Goal: Transaction & Acquisition: Book appointment/travel/reservation

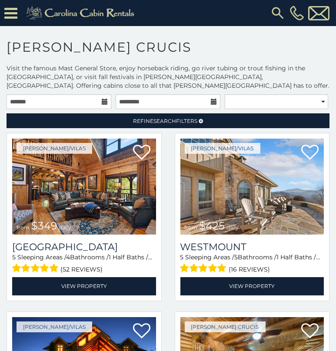
click at [103, 99] on icon at bounding box center [105, 102] width 6 height 6
click at [17, 104] on input "text" at bounding box center [59, 101] width 105 height 15
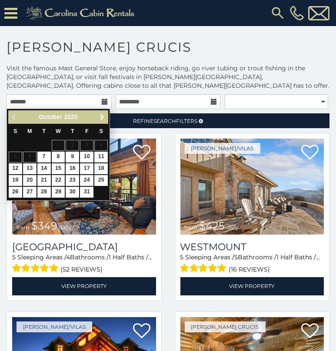
click at [99, 117] on span "Next" at bounding box center [102, 117] width 7 height 7
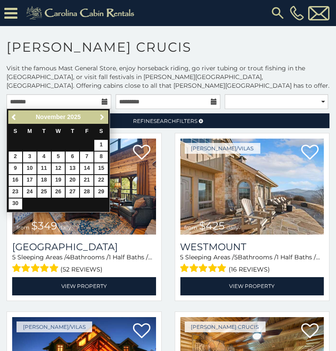
click at [99, 117] on span "Next" at bounding box center [102, 117] width 7 height 7
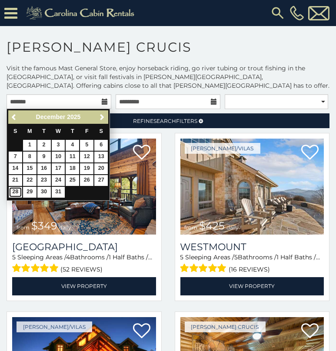
click at [19, 188] on link "28" at bounding box center [15, 192] width 13 height 11
type input "**********"
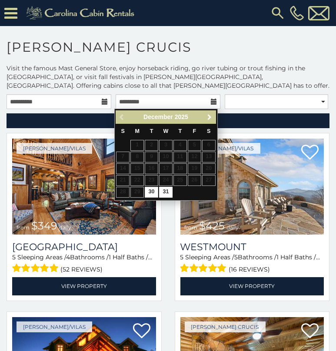
click at [207, 115] on span "Next" at bounding box center [209, 117] width 7 height 7
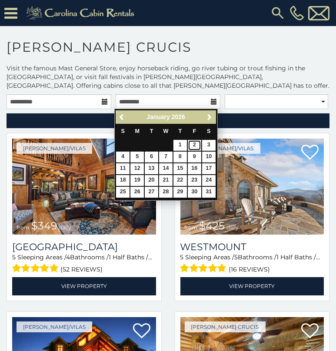
click at [195, 143] on link "2" at bounding box center [194, 145] width 13 height 11
type input "**********"
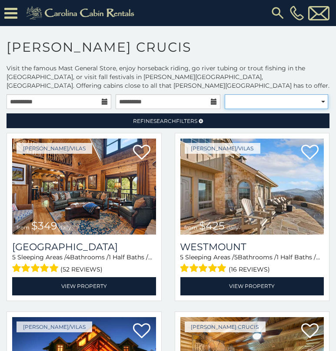
click at [266, 102] on select "**********" at bounding box center [276, 101] width 103 height 15
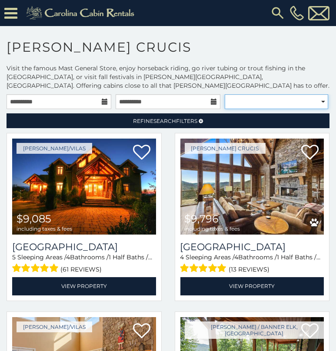
click at [266, 102] on select "**********" at bounding box center [276, 101] width 103 height 15
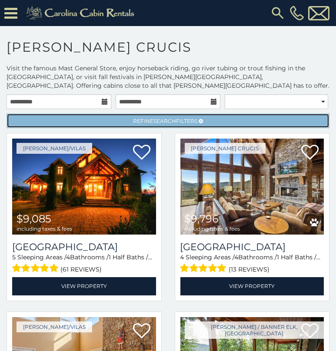
click at [211, 120] on link "Refine Search Filters" at bounding box center [168, 120] width 323 height 15
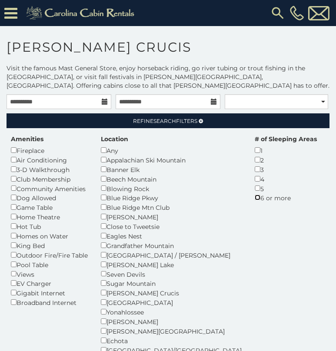
scroll to position [43, 0]
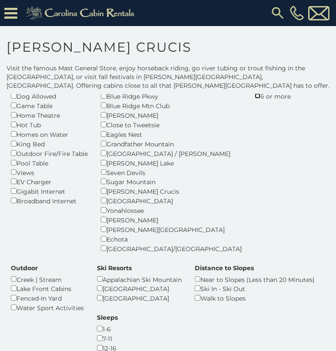
scroll to position [108, 0]
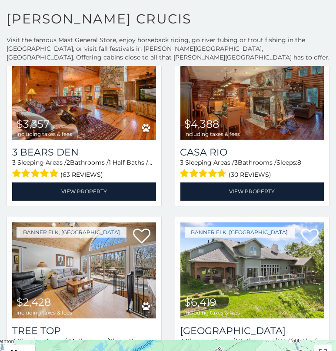
scroll to position [43, 0]
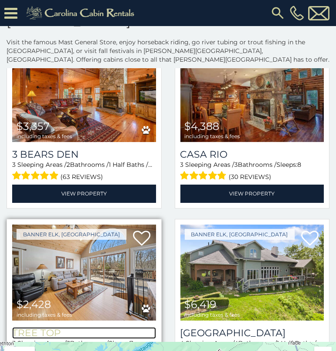
click at [67, 327] on h3 "Tree Top" at bounding box center [84, 333] width 144 height 12
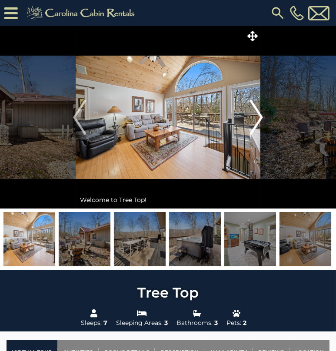
click at [258, 114] on img "Next" at bounding box center [256, 117] width 13 height 35
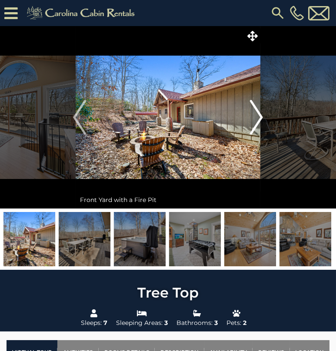
click at [258, 114] on img "Next" at bounding box center [256, 117] width 13 height 35
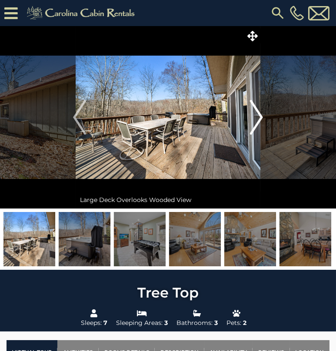
click at [258, 114] on img "Next" at bounding box center [256, 117] width 13 height 35
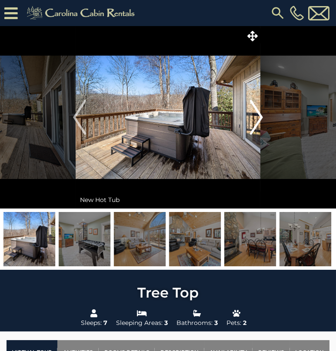
click at [258, 114] on img "Next" at bounding box center [256, 117] width 13 height 35
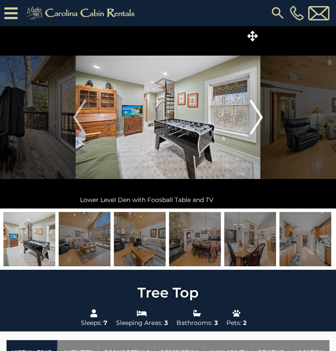
click at [258, 114] on img "Next" at bounding box center [256, 117] width 13 height 35
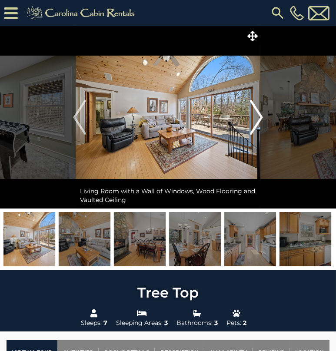
click at [258, 114] on img "Next" at bounding box center [256, 117] width 13 height 35
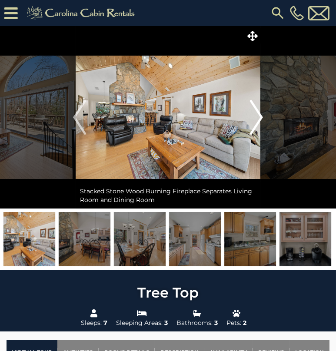
click at [258, 114] on img "Next" at bounding box center [256, 117] width 13 height 35
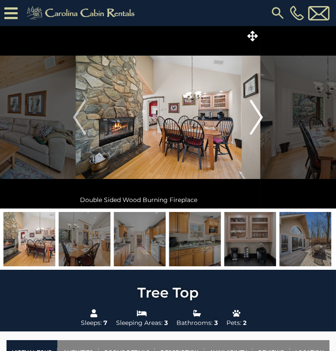
click at [258, 114] on img "Next" at bounding box center [256, 117] width 13 height 35
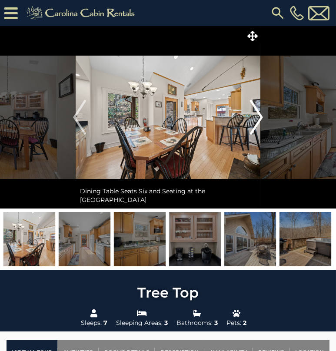
click at [258, 114] on img "Next" at bounding box center [256, 117] width 13 height 35
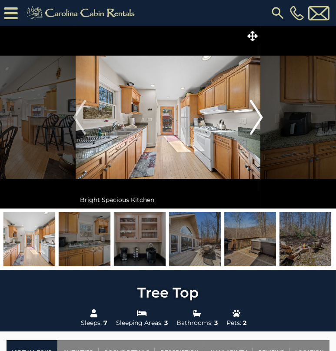
click at [258, 114] on img "Next" at bounding box center [256, 117] width 13 height 35
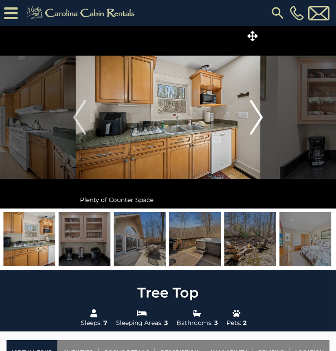
click at [258, 114] on img "Next" at bounding box center [256, 117] width 13 height 35
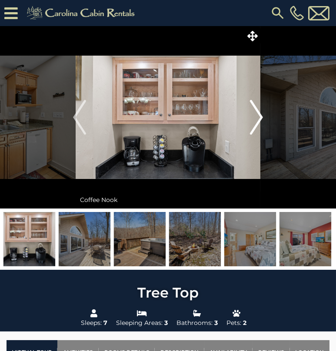
click at [258, 114] on img "Next" at bounding box center [256, 117] width 13 height 35
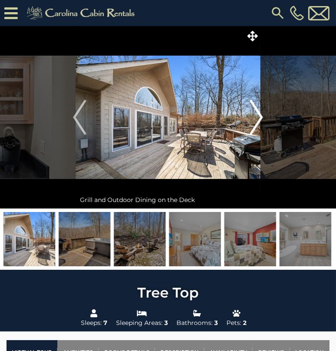
click at [258, 114] on img "Next" at bounding box center [256, 117] width 13 height 35
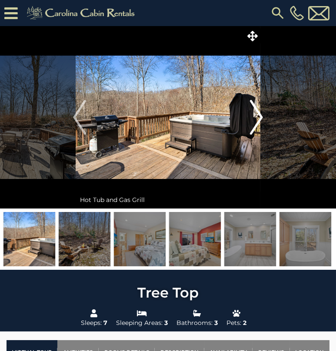
click at [258, 114] on img "Next" at bounding box center [256, 117] width 13 height 35
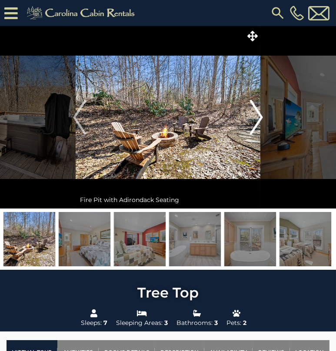
click at [258, 114] on img "Next" at bounding box center [256, 117] width 13 height 35
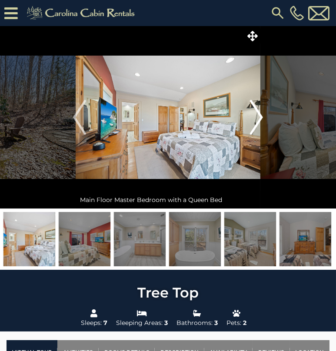
click at [258, 114] on img "Next" at bounding box center [256, 117] width 13 height 35
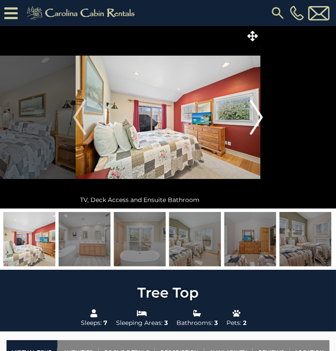
click at [258, 114] on img "Next" at bounding box center [256, 117] width 13 height 35
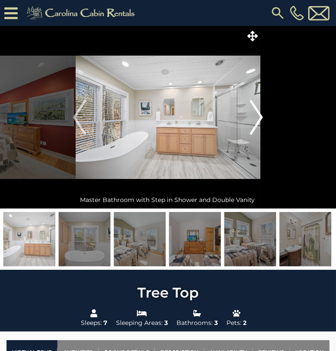
click at [258, 114] on img "Next" at bounding box center [256, 117] width 13 height 35
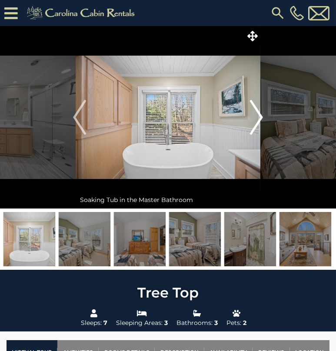
click at [258, 114] on img "Next" at bounding box center [256, 117] width 13 height 35
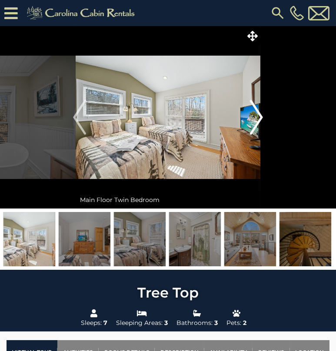
click at [258, 114] on img "Next" at bounding box center [256, 117] width 13 height 35
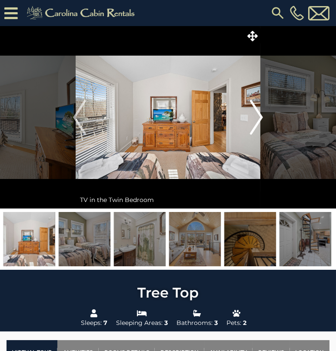
click at [258, 114] on img "Next" at bounding box center [256, 117] width 13 height 35
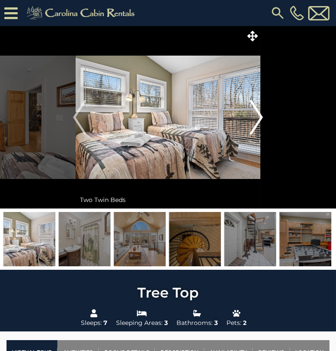
click at [258, 115] on img "Next" at bounding box center [256, 117] width 13 height 35
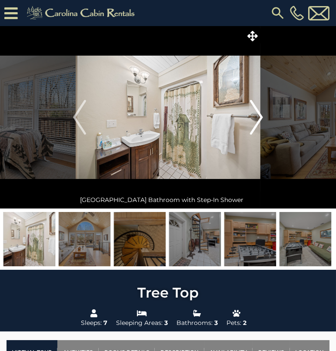
click at [258, 115] on img "Next" at bounding box center [256, 117] width 13 height 35
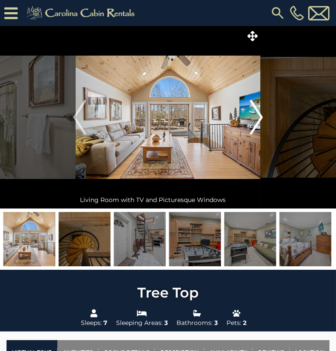
click at [258, 115] on img "Next" at bounding box center [256, 117] width 13 height 35
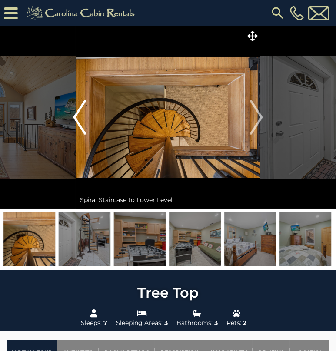
click at [77, 114] on img "Previous" at bounding box center [79, 117] width 13 height 35
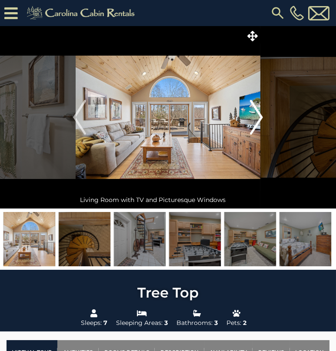
click at [257, 112] on img "Next" at bounding box center [256, 117] width 13 height 35
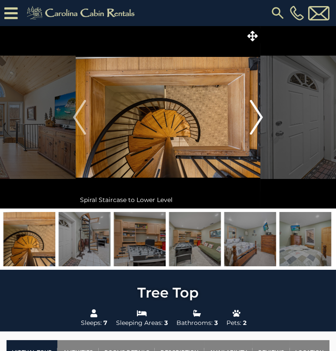
click at [257, 112] on img "Next" at bounding box center [256, 117] width 13 height 35
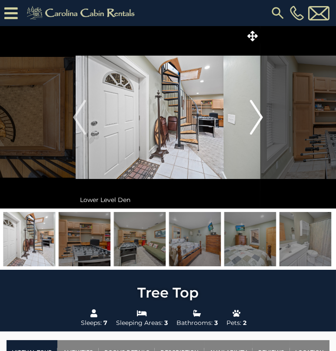
click at [257, 112] on img "Next" at bounding box center [256, 117] width 13 height 35
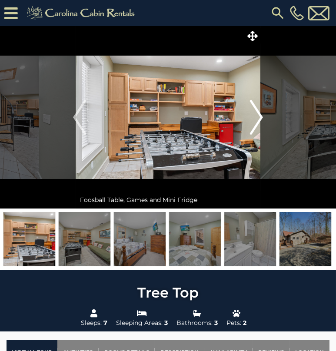
click at [257, 112] on img "Next" at bounding box center [256, 117] width 13 height 35
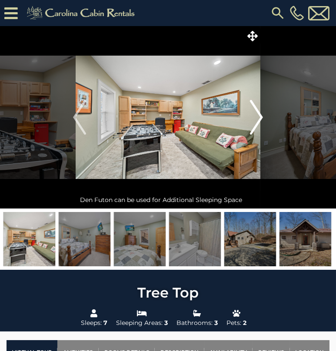
click at [257, 112] on img "Next" at bounding box center [256, 117] width 13 height 35
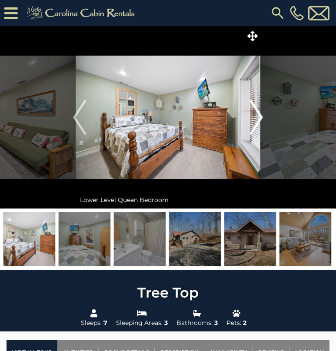
click at [257, 112] on img "Next" at bounding box center [256, 117] width 13 height 35
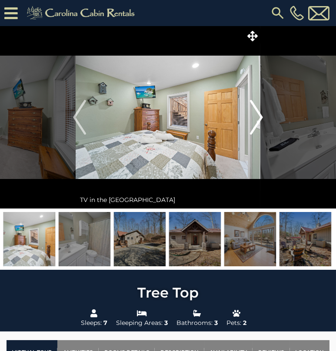
click at [257, 112] on img "Next" at bounding box center [256, 117] width 13 height 35
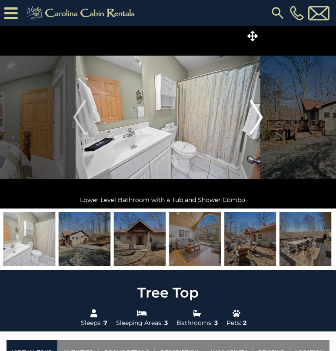
click at [257, 112] on img "Next" at bounding box center [256, 117] width 13 height 35
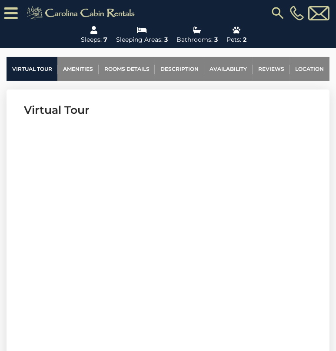
scroll to position [304, 0]
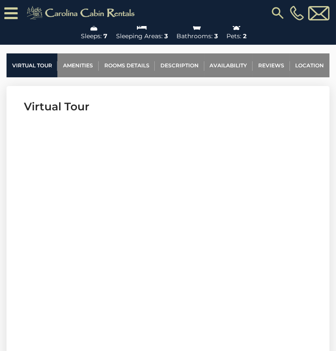
drag, startPoint x: 205, startPoint y: 219, endPoint x: 143, endPoint y: 110, distance: 125.2
click at [143, 110] on h3 "Virtual Tour" at bounding box center [168, 106] width 288 height 15
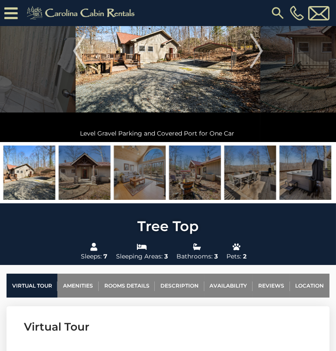
scroll to position [0, 0]
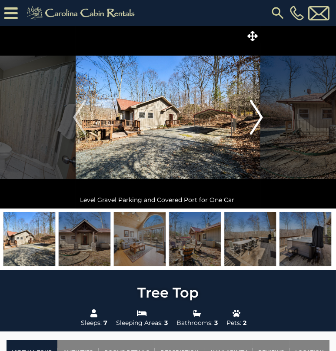
click at [257, 123] on img "Next" at bounding box center [256, 117] width 13 height 35
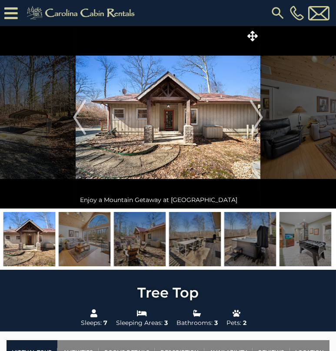
click at [211, 15] on div "[PHONE_NUMBER]" at bounding box center [237, 13] width 187 height 26
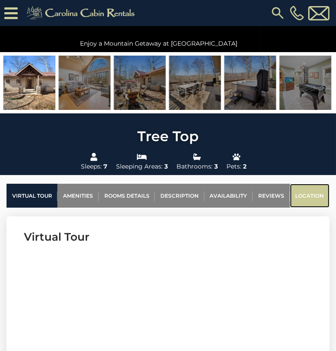
click at [317, 196] on link "Location" at bounding box center [310, 196] width 40 height 24
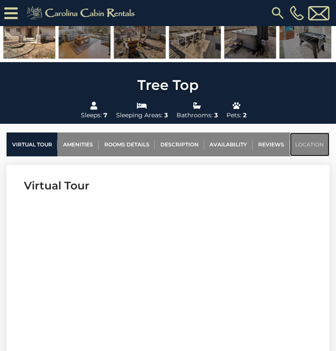
scroll to position [187, 0]
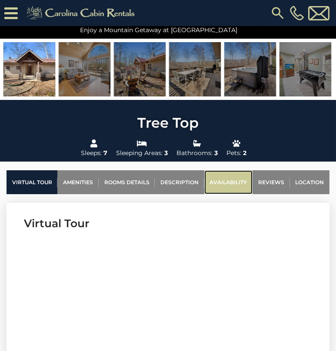
click at [232, 179] on link "Availability" at bounding box center [228, 182] width 48 height 24
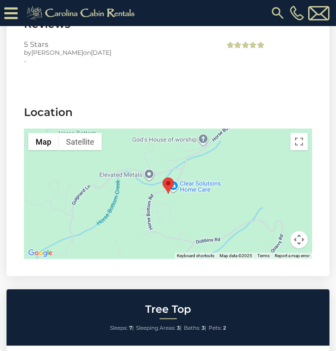
scroll to position [2106, 0]
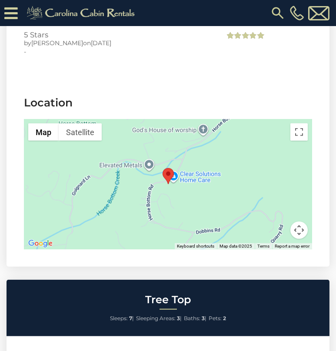
click at [171, 168] on img "Tree Top" at bounding box center [167, 176] width 11 height 16
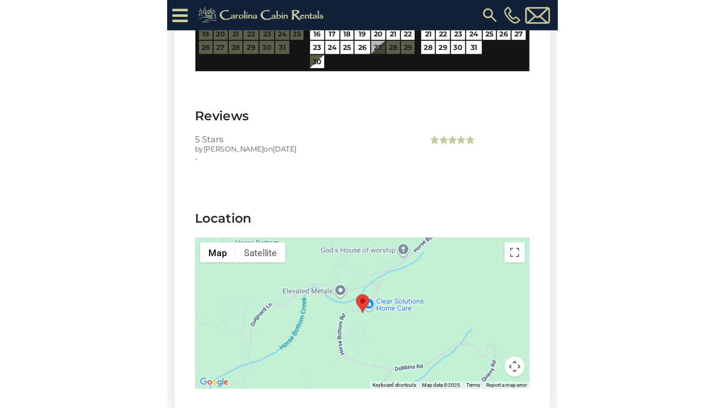
scroll to position [2019, 0]
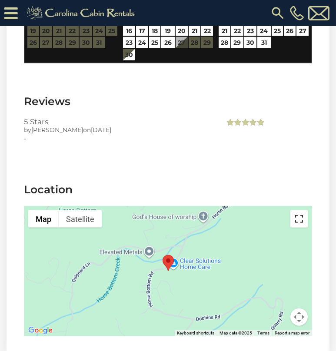
click at [300, 210] on button "Toggle fullscreen view" at bounding box center [298, 218] width 17 height 17
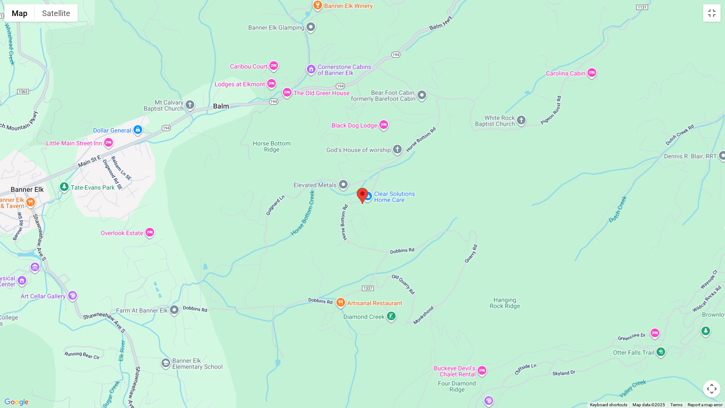
click at [335, 350] on button "Map camera controls" at bounding box center [712, 388] width 17 height 17
click at [335, 348] on button "Zoom in" at bounding box center [690, 345] width 17 height 17
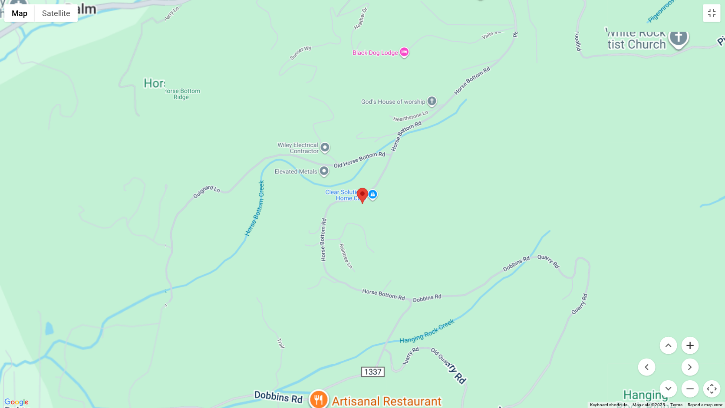
click at [335, 348] on button "Zoom in" at bounding box center [690, 345] width 17 height 17
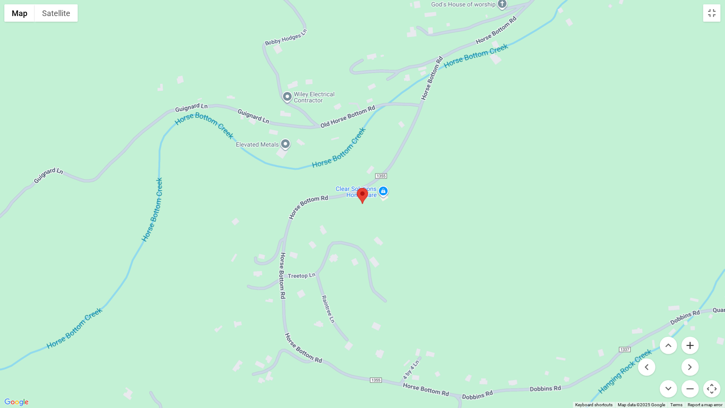
click at [335, 348] on button "Zoom in" at bounding box center [690, 345] width 17 height 17
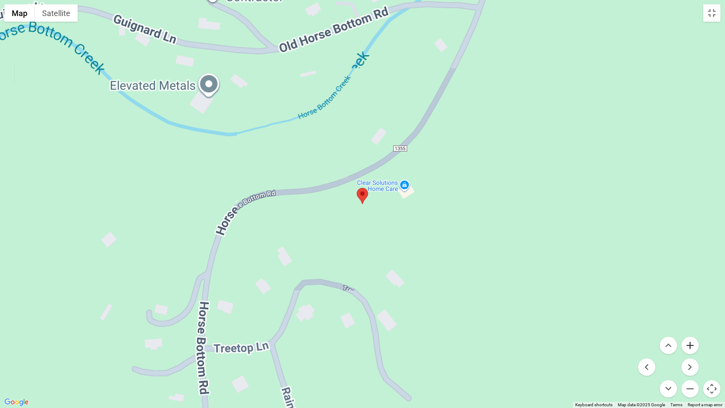
click at [335, 348] on button "Zoom in" at bounding box center [690, 345] width 17 height 17
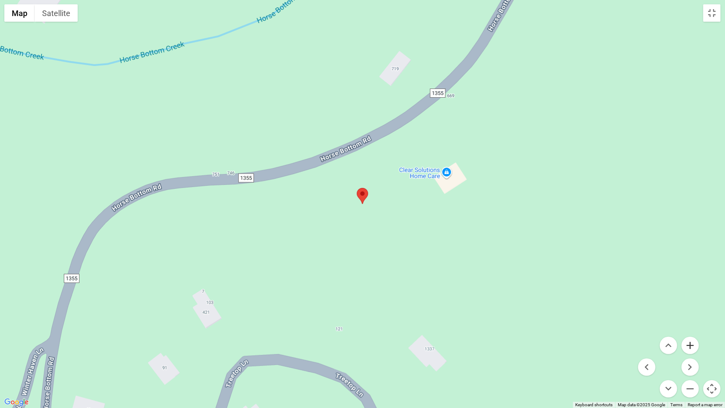
click at [335, 348] on button "Zoom in" at bounding box center [690, 345] width 17 height 17
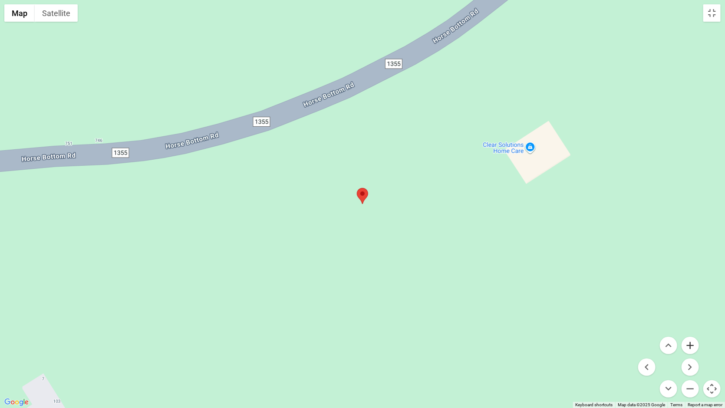
click at [335, 348] on button "Zoom in" at bounding box center [690, 345] width 17 height 17
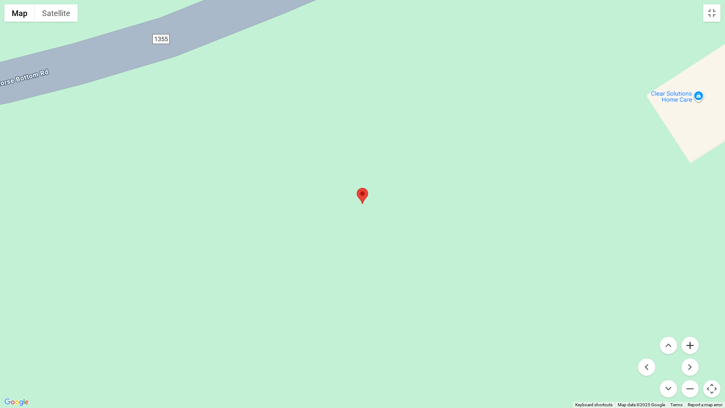
click at [335, 348] on button "Zoom in" at bounding box center [690, 345] width 17 height 17
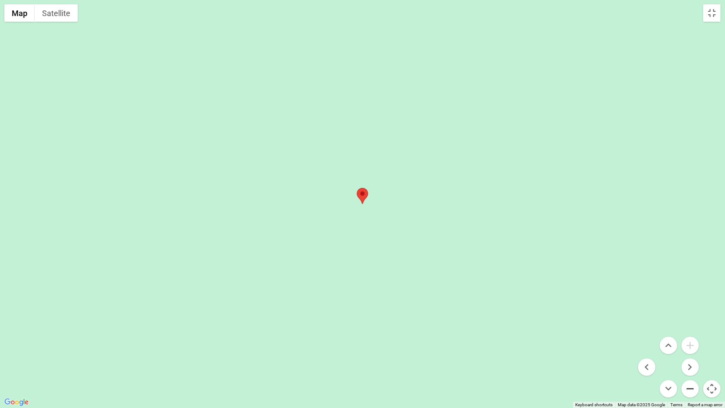
click at [335, 350] on button "Zoom out" at bounding box center [690, 388] width 17 height 17
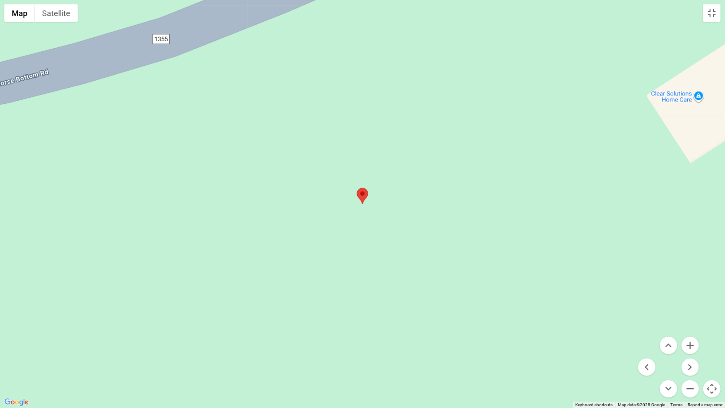
click at [335, 350] on button "Zoom out" at bounding box center [690, 388] width 17 height 17
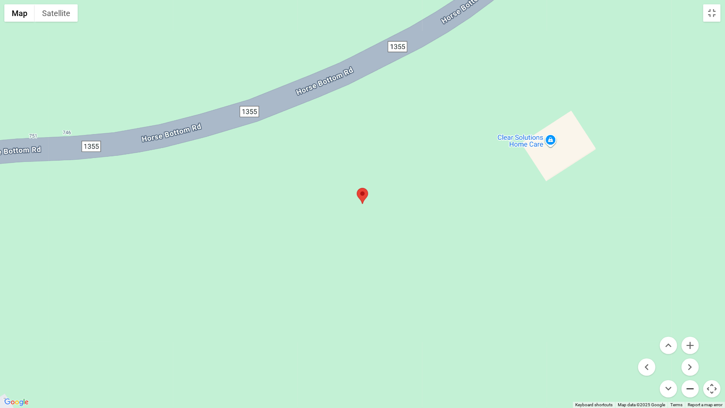
click at [335, 350] on button "Zoom out" at bounding box center [690, 388] width 17 height 17
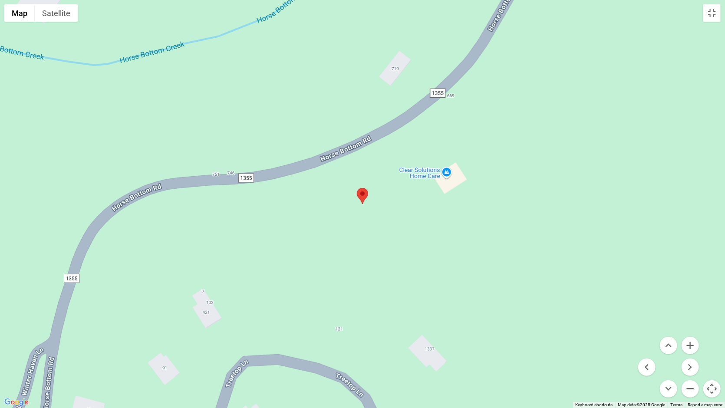
click at [335, 350] on button "Zoom out" at bounding box center [690, 388] width 17 height 17
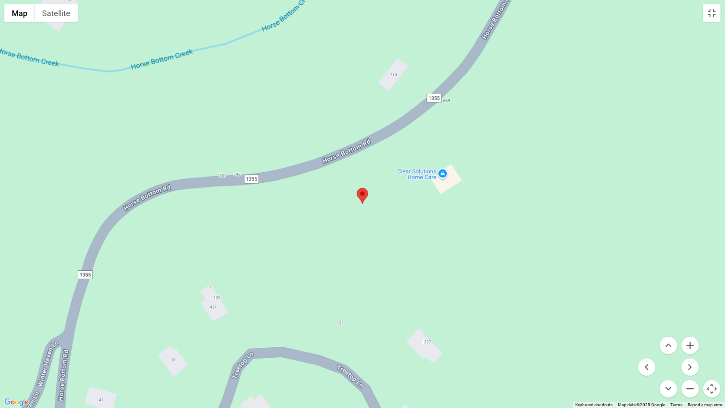
click at [335, 350] on button "Zoom out" at bounding box center [690, 388] width 17 height 17
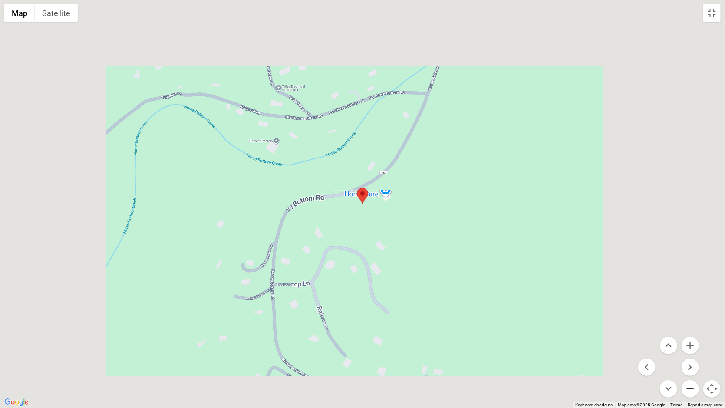
click at [335, 350] on button "Zoom out" at bounding box center [690, 388] width 17 height 17
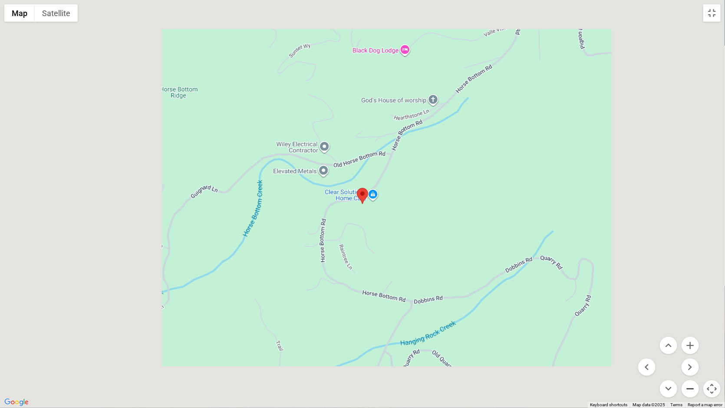
click at [335, 350] on button "Zoom out" at bounding box center [690, 388] width 17 height 17
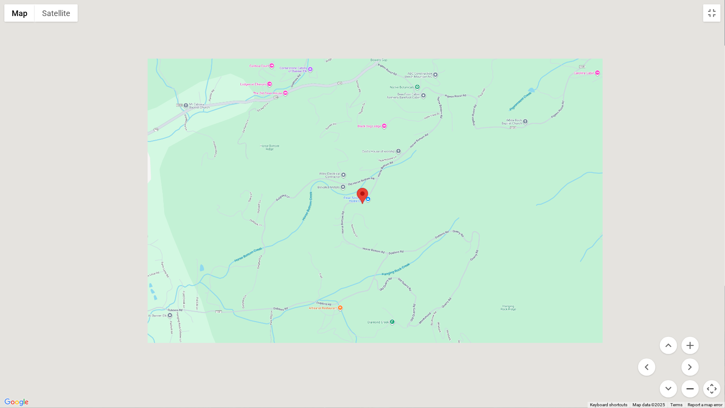
click at [335, 350] on button "Zoom out" at bounding box center [690, 388] width 17 height 17
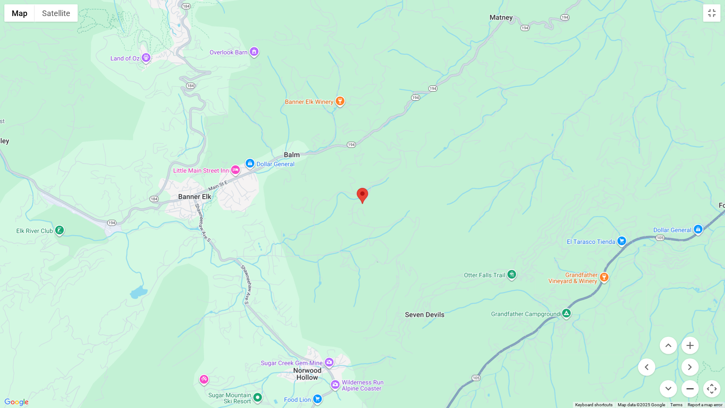
click at [335, 350] on button "Zoom out" at bounding box center [690, 388] width 17 height 17
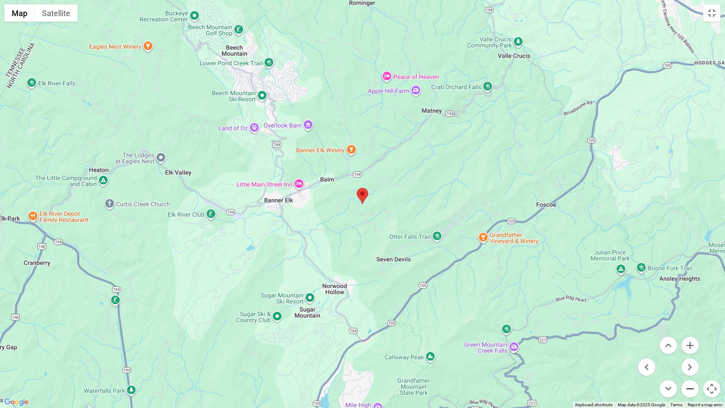
click at [335, 350] on button "Zoom out" at bounding box center [690, 388] width 17 height 17
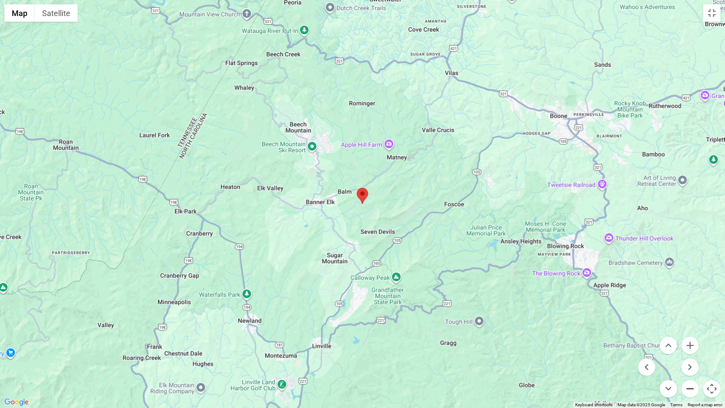
click at [335, 350] on button "Zoom out" at bounding box center [690, 388] width 17 height 17
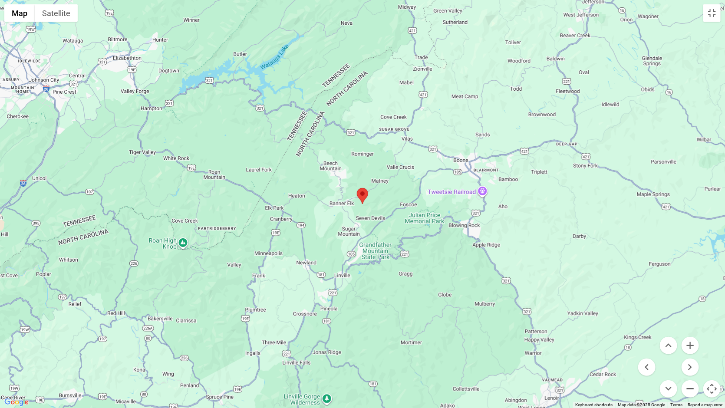
click at [335, 350] on button "Zoom out" at bounding box center [690, 388] width 17 height 17
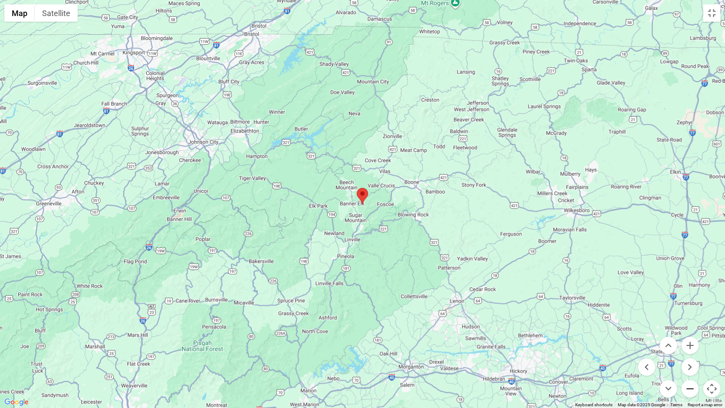
click at [335, 350] on button "Zoom out" at bounding box center [690, 388] width 17 height 17
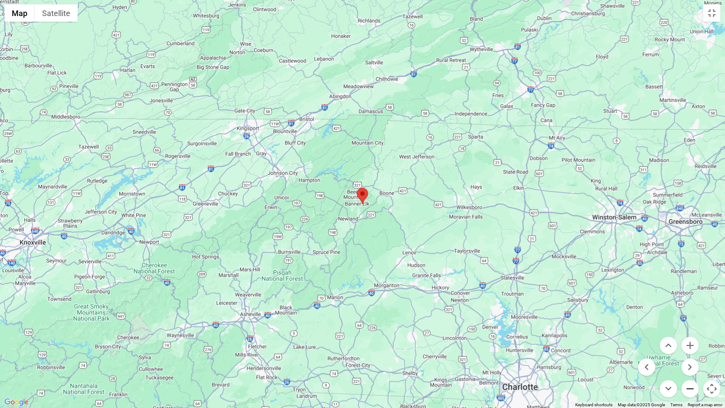
click at [335, 350] on button "Zoom out" at bounding box center [690, 388] width 17 height 17
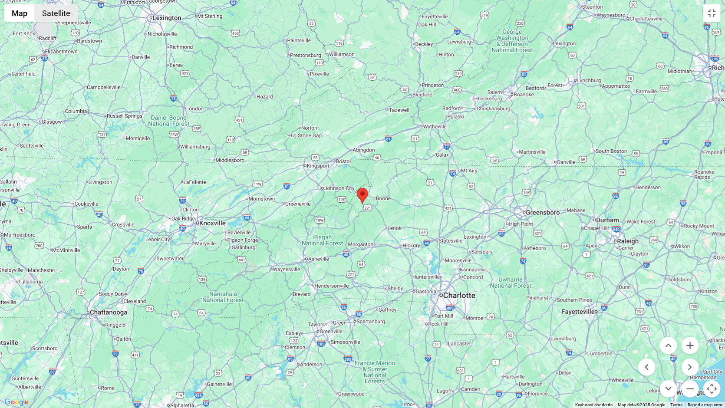
click at [61, 14] on button "Satellite" at bounding box center [56, 12] width 43 height 17
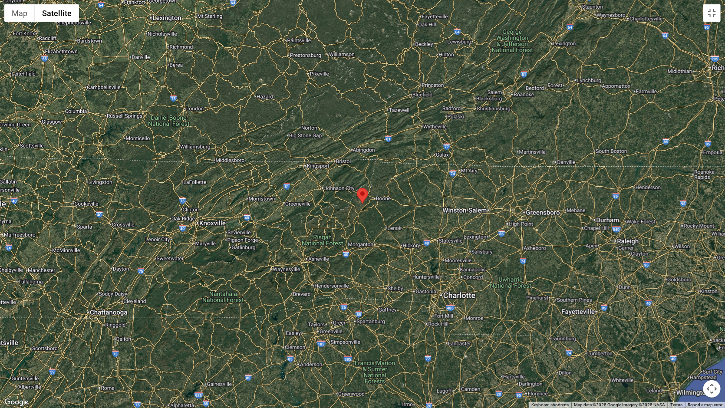
click at [335, 350] on button "Map camera controls" at bounding box center [712, 388] width 17 height 17
click at [335, 346] on button "Zoom in" at bounding box center [690, 345] width 17 height 17
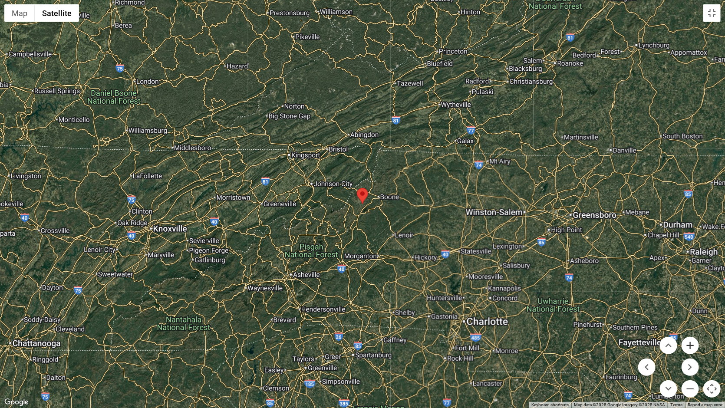
click at [335, 346] on button "Zoom in" at bounding box center [690, 345] width 17 height 17
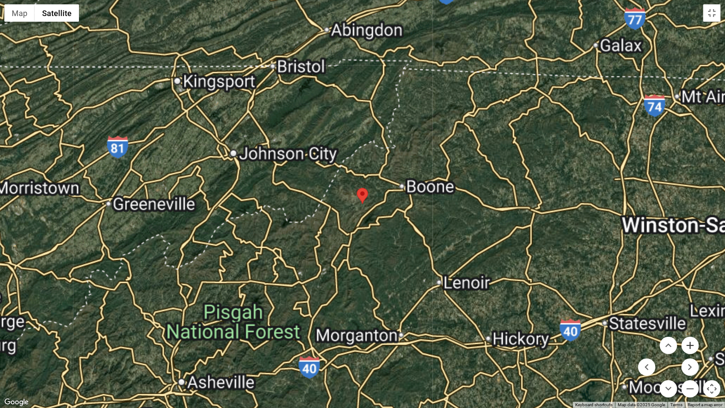
click at [335, 346] on button "Zoom in" at bounding box center [690, 345] width 17 height 17
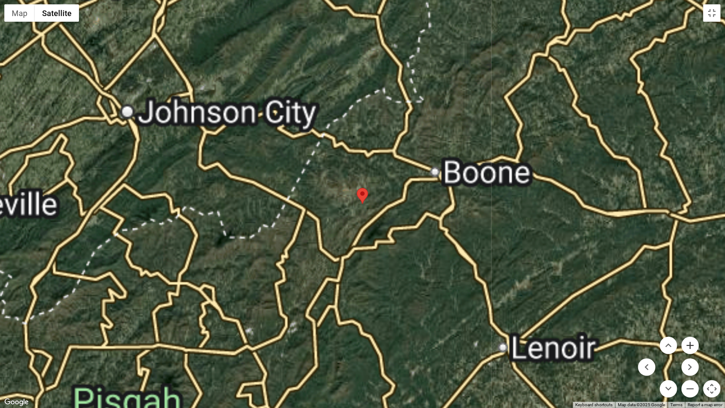
click at [335, 346] on button "Zoom in" at bounding box center [690, 345] width 17 height 17
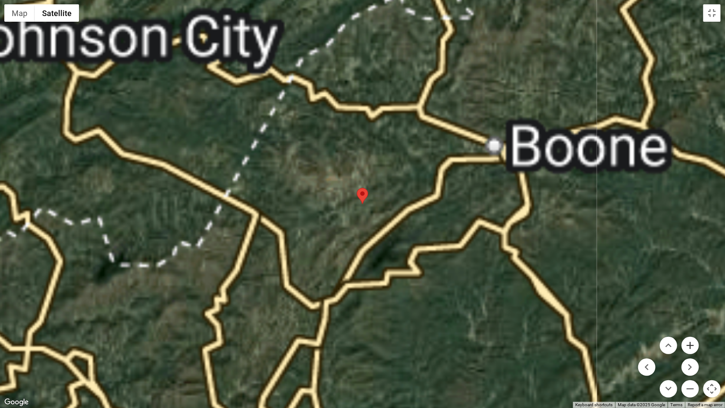
click at [335, 346] on button "Zoom in" at bounding box center [690, 345] width 17 height 17
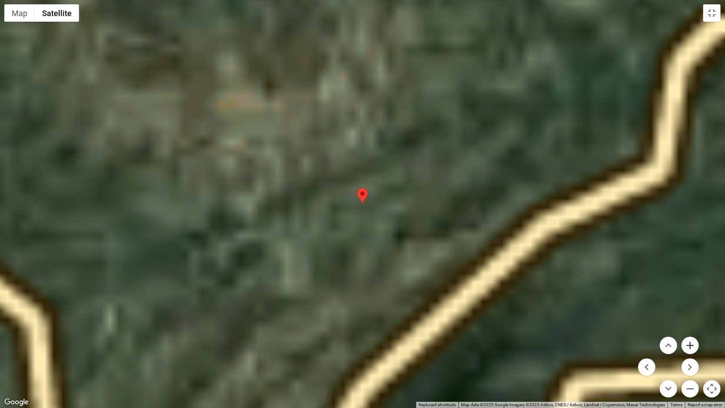
click at [335, 346] on button "Zoom in" at bounding box center [690, 345] width 17 height 17
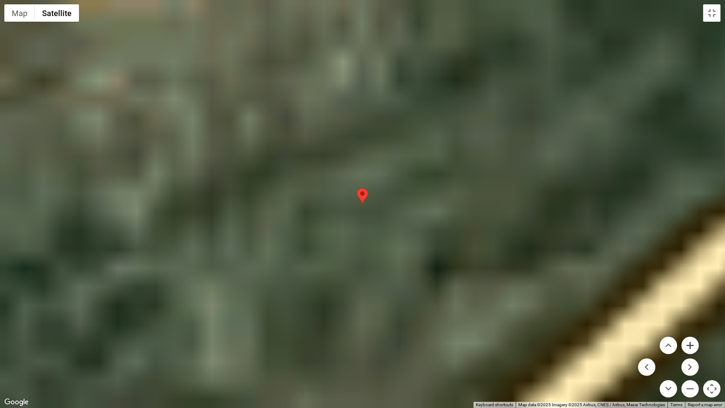
click at [335, 346] on button "Zoom in" at bounding box center [690, 345] width 17 height 17
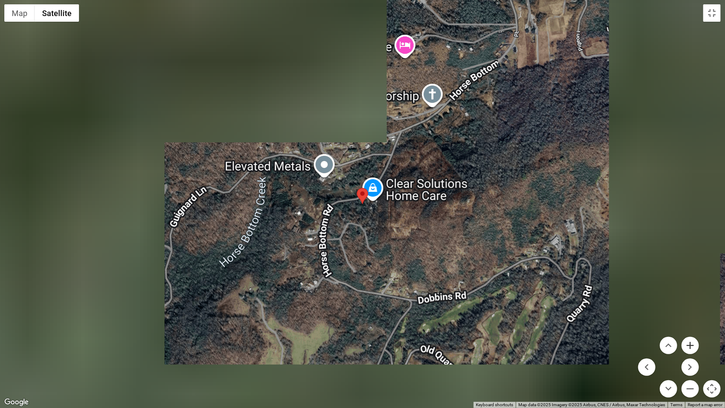
click at [335, 346] on button "Zoom in" at bounding box center [690, 345] width 17 height 17
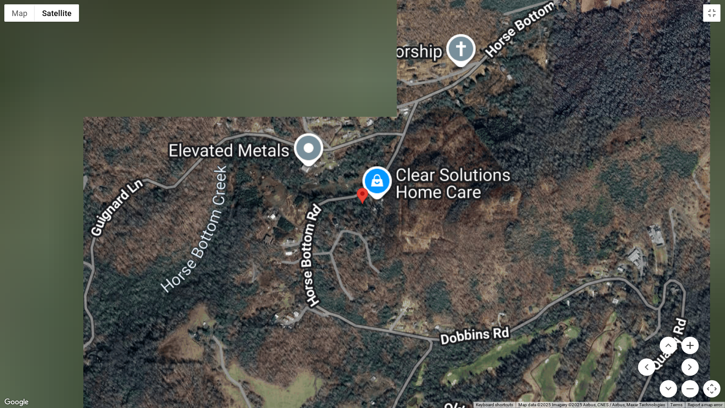
click at [335, 346] on button "Zoom in" at bounding box center [690, 345] width 17 height 17
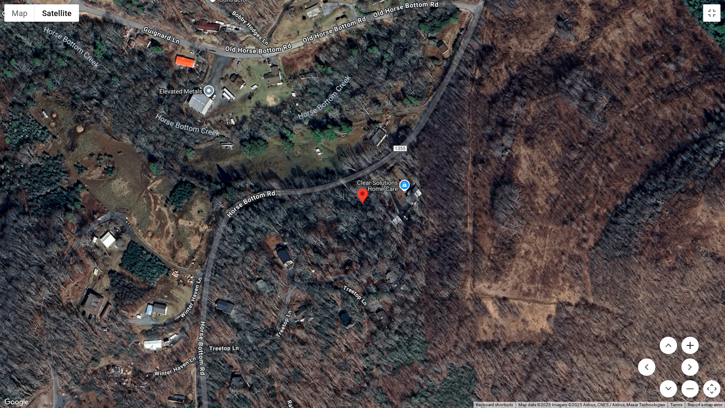
click at [335, 346] on button "Zoom in" at bounding box center [690, 345] width 17 height 17
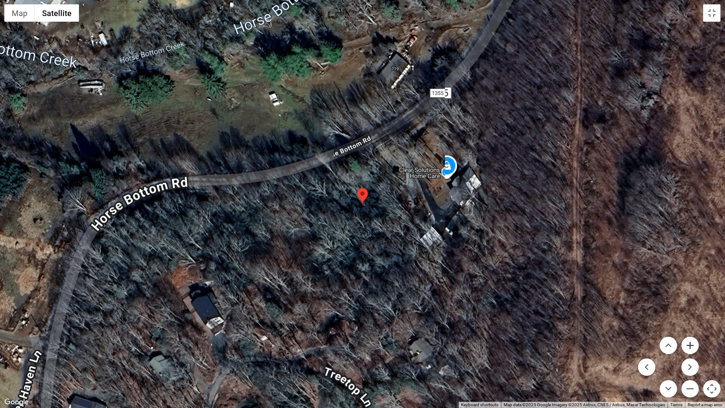
click at [335, 346] on button "Zoom in" at bounding box center [690, 345] width 17 height 17
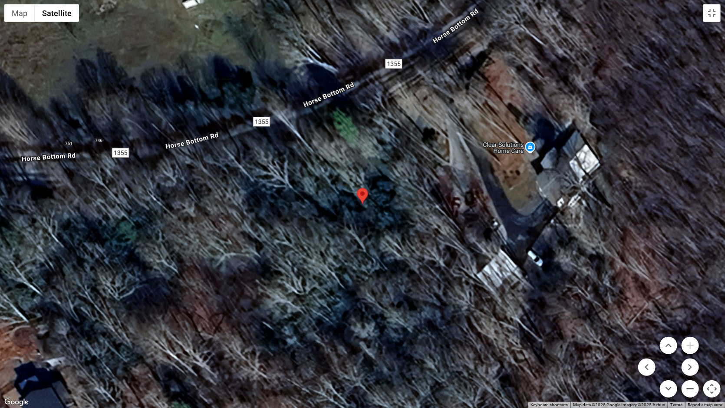
click at [335, 350] on button "Zoom out" at bounding box center [690, 388] width 17 height 17
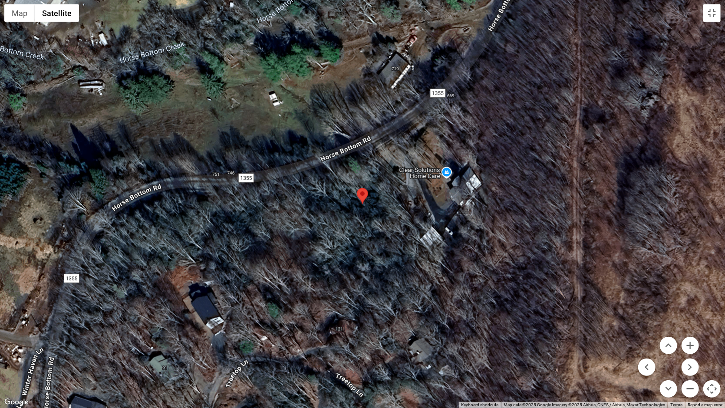
click at [335, 350] on button "Zoom out" at bounding box center [690, 388] width 17 height 17
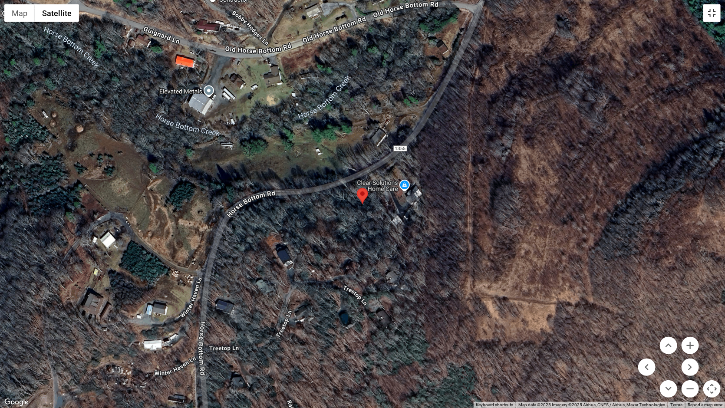
click at [335, 18] on button "Toggle fullscreen view" at bounding box center [712, 12] width 17 height 17
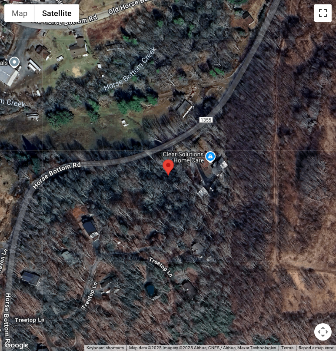
scroll to position [0, 0]
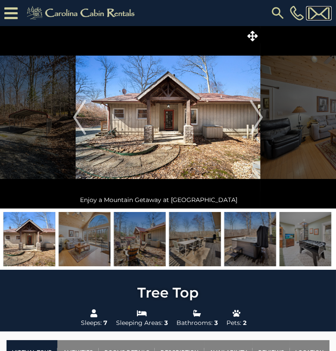
click at [317, 16] on img at bounding box center [318, 13] width 21 height 14
drag, startPoint x: 334, startPoint y: 0, endPoint x: 170, endPoint y: 7, distance: 164.8
click at [170, 7] on div "[PHONE_NUMBER]" at bounding box center [237, 13] width 187 height 26
drag, startPoint x: 341, startPoint y: 104, endPoint x: 14, endPoint y: 13, distance: 339.5
click at [14, 13] on icon at bounding box center [10, 13] width 13 height 15
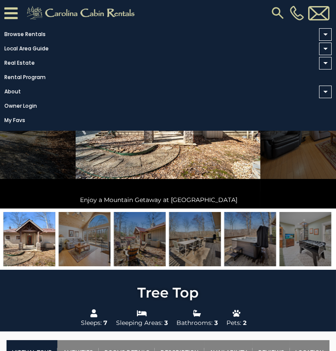
click at [79, 250] on img at bounding box center [85, 239] width 52 height 54
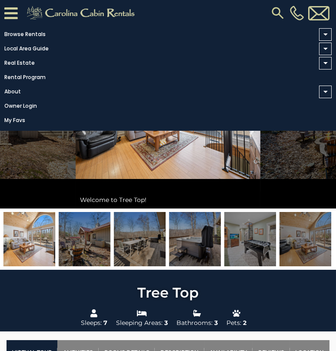
click at [19, 10] on div at bounding box center [10, 13] width 20 height 26
click at [17, 11] on icon at bounding box center [10, 13] width 13 height 15
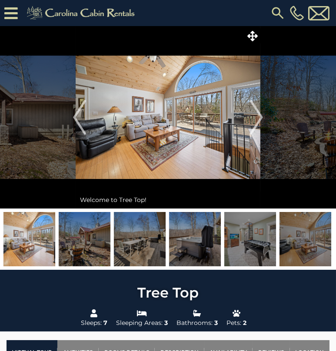
click at [142, 242] on img at bounding box center [140, 239] width 52 height 54
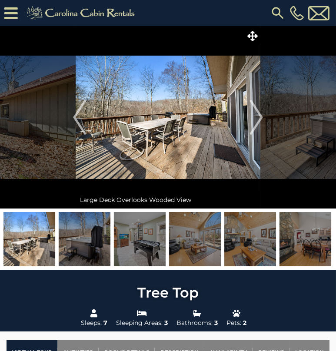
click at [104, 248] on img at bounding box center [85, 239] width 52 height 54
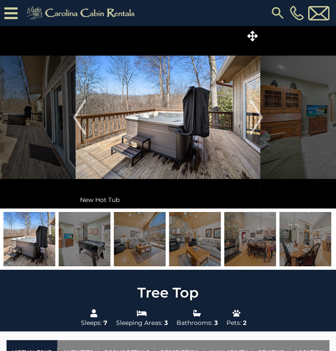
click at [155, 252] on img at bounding box center [140, 239] width 52 height 54
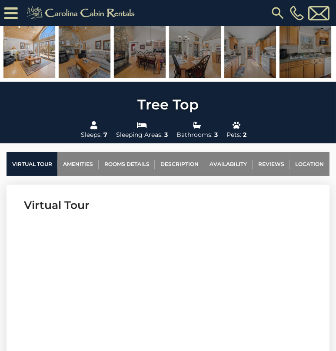
scroll to position [217, 0]
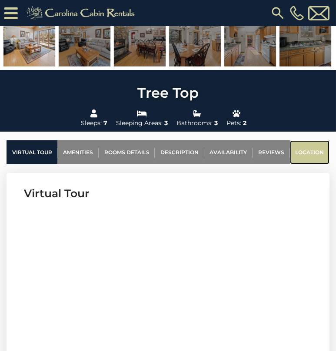
click at [296, 155] on link "Location" at bounding box center [310, 152] width 40 height 24
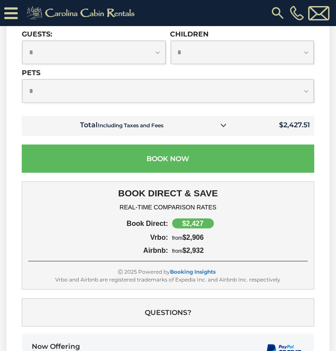
scroll to position [2446, 0]
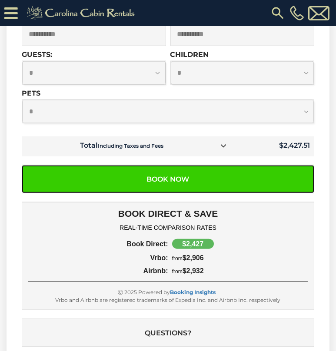
click at [202, 165] on button "Book Now" at bounding box center [168, 179] width 292 height 28
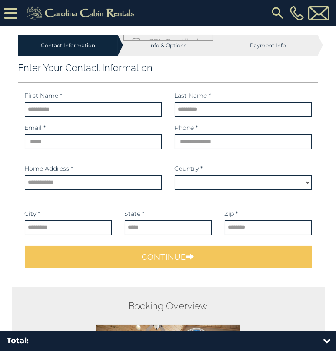
select select "*********"
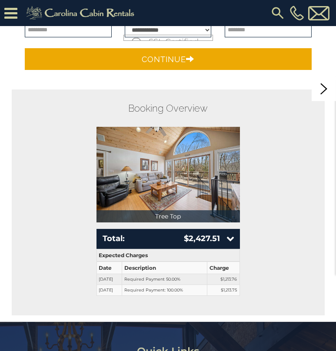
scroll to position [217, 0]
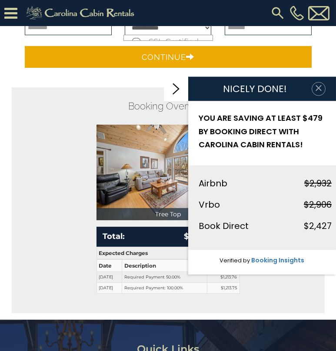
click at [321, 89] on icon "button" at bounding box center [318, 88] width 9 height 9
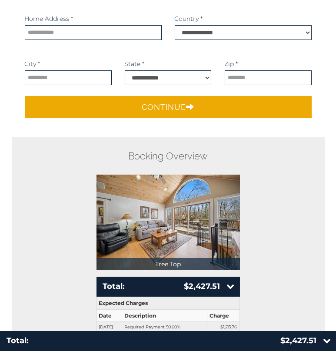
scroll to position [0, 0]
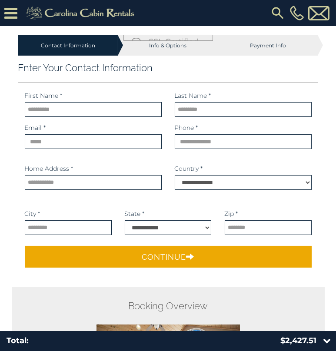
click at [16, 10] on icon at bounding box center [10, 13] width 13 height 15
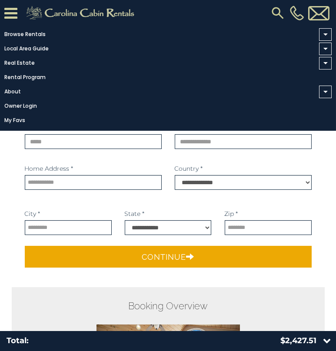
click at [9, 152] on div "Contact Information Info & Options Payment Info 1. Guest Information Enter Your…" at bounding box center [168, 161] width 326 height 252
click at [329, 168] on div "Contact Information Info & Options Payment Info 1. Guest Information Enter Your…" at bounding box center [168, 161] width 326 height 252
click at [7, 6] on icon at bounding box center [10, 13] width 13 height 15
